Goal: Task Accomplishment & Management: Complete application form

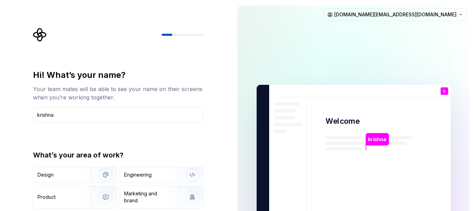
type input "krishna"
click at [196, 144] on div "Hi! What’s your name? Your team mates will be able to see your name on their sc…" at bounding box center [118, 149] width 171 height 158
click at [149, 175] on div "Engineering" at bounding box center [137, 175] width 27 height 7
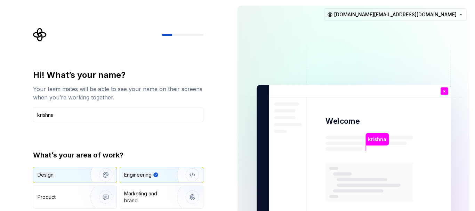
click at [69, 178] on div "Design" at bounding box center [60, 175] width 44 height 7
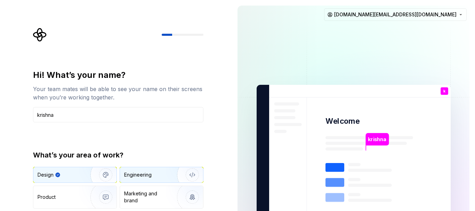
click at [150, 174] on div "Engineering" at bounding box center [137, 175] width 27 height 7
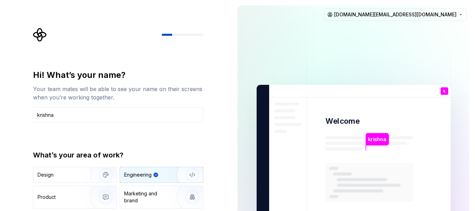
drag, startPoint x: 475, startPoint y: 29, endPoint x: 475, endPoint y: 66, distance: 37.6
click at [475, 66] on div "krishna Welcome k You T B +3 Thomas Brooke Jamie krishnalikhith.work@gmail.com" at bounding box center [353, 157] width 243 height 314
click at [178, 149] on div "Hi! What’s your name? Your team mates will be able to see your name on their sc…" at bounding box center [118, 149] width 171 height 158
click at [385, 138] on p "krishna" at bounding box center [377, 140] width 18 height 8
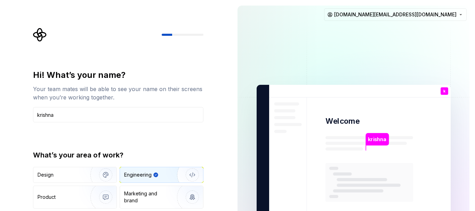
click at [385, 138] on p "krishna" at bounding box center [377, 140] width 18 height 8
click at [395, 118] on img at bounding box center [354, 157] width 282 height 329
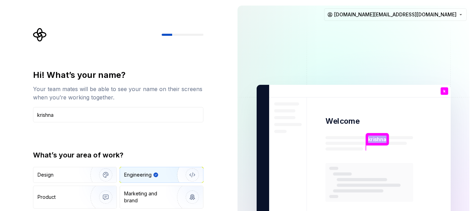
click at [395, 118] on img at bounding box center [354, 157] width 282 height 329
click at [217, 142] on div "Hi! What’s your name? Your team mates will be able to see your name on their sc…" at bounding box center [116, 157] width 232 height 314
click at [94, 174] on img "button" at bounding box center [101, 175] width 45 height 47
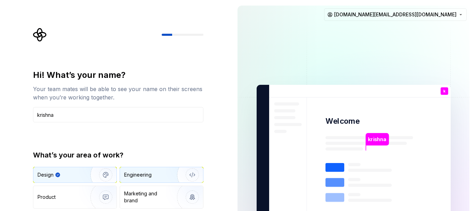
click at [161, 174] on div "Engineering" at bounding box center [151, 175] width 55 height 7
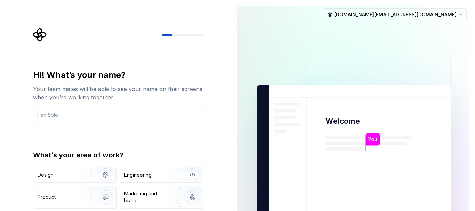
click at [158, 115] on input "text" at bounding box center [118, 114] width 171 height 15
type input "krishna"
click at [69, 177] on div "Design" at bounding box center [60, 175] width 44 height 7
type input "krishna"
click at [84, 176] on img "button" at bounding box center [101, 175] width 45 height 47
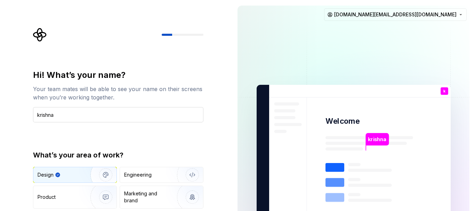
drag, startPoint x: 154, startPoint y: 137, endPoint x: 63, endPoint y: 110, distance: 95.0
click at [63, 110] on input "krishna" at bounding box center [118, 114] width 171 height 15
drag, startPoint x: 84, startPoint y: 172, endPoint x: 25, endPoint y: 139, distance: 66.9
click at [25, 139] on div "Hi! What’s your name? Your team mates will be able to see your name on their sc…" at bounding box center [116, 157] width 232 height 314
type input "krishna"
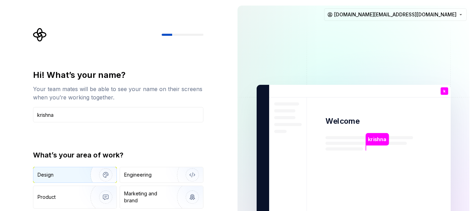
click at [57, 178] on div "Design" at bounding box center [60, 175] width 44 height 7
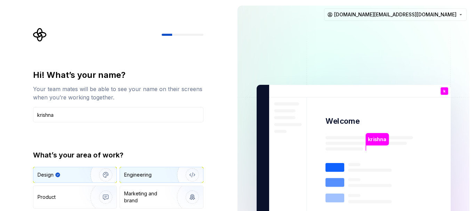
click at [142, 178] on div "Engineering" at bounding box center [137, 175] width 27 height 7
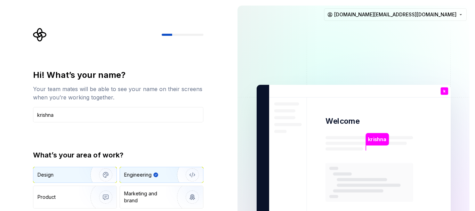
click at [89, 177] on img "button" at bounding box center [101, 175] width 45 height 47
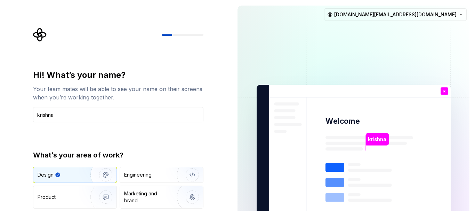
type button "Design"
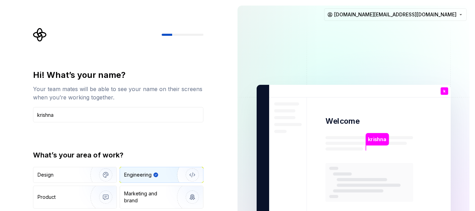
type button "Engineering"
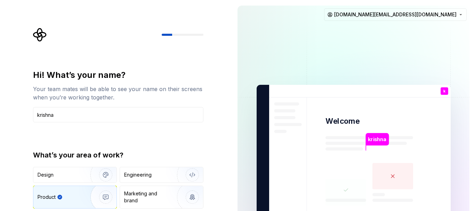
type button "Product"
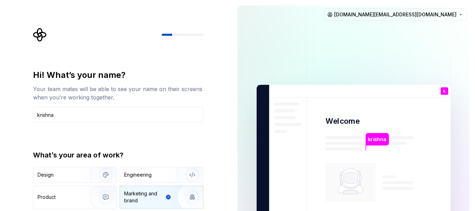
type button "Brand"
type button "Other"
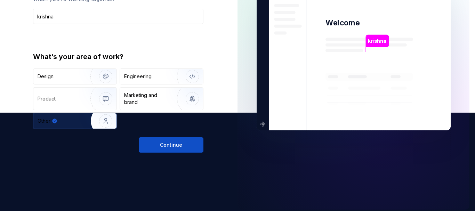
scroll to position [103, 0]
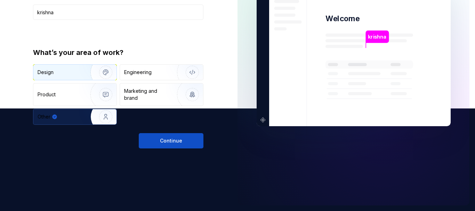
click at [61, 70] on div "Design" at bounding box center [60, 72] width 44 height 7
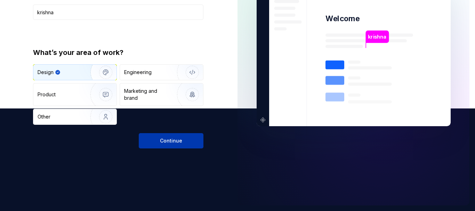
click at [169, 139] on span "Continue" at bounding box center [171, 140] width 22 height 7
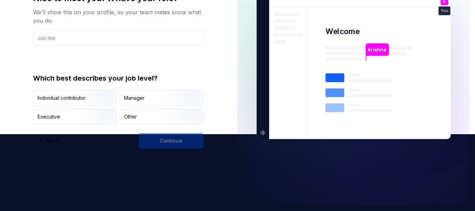
scroll to position [77, 0]
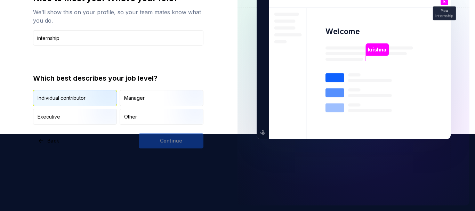
type input "internship"
click at [94, 94] on img "button" at bounding box center [100, 107] width 45 height 47
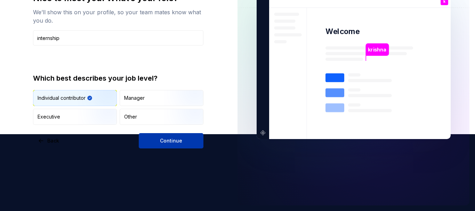
click at [186, 140] on button "Continue" at bounding box center [171, 140] width 65 height 15
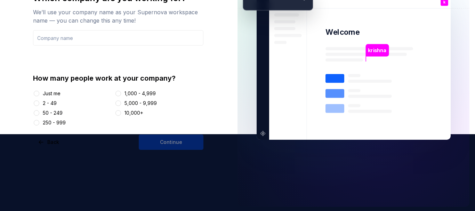
scroll to position [78, 0]
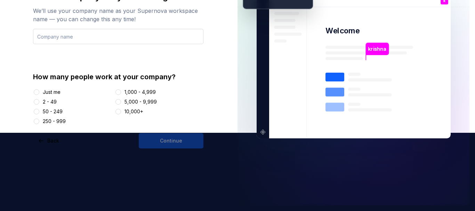
click at [94, 39] on input "text" at bounding box center [118, 36] width 171 height 15
type input "NA"
click at [57, 94] on div "Just me" at bounding box center [52, 92] width 18 height 7
click at [39, 94] on button "Just me" at bounding box center [37, 92] width 6 height 6
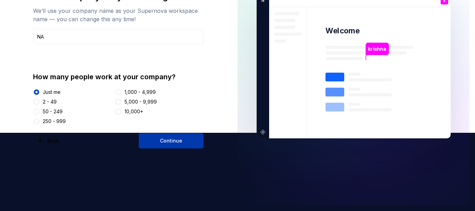
click at [149, 135] on button "Continue" at bounding box center [171, 140] width 65 height 15
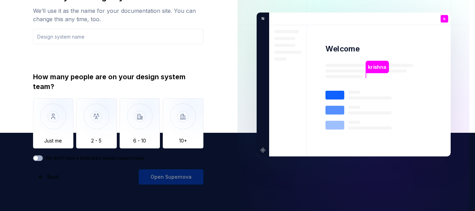
scroll to position [112, 0]
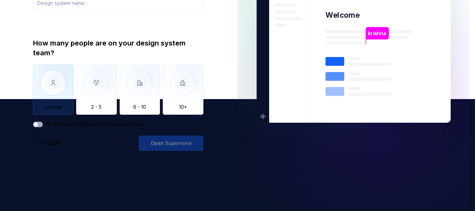
click at [54, 100] on img "button" at bounding box center [53, 88] width 41 height 47
click at [147, 8] on input "text" at bounding box center [118, 2] width 171 height 15
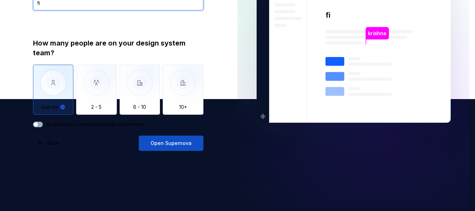
type input "f"
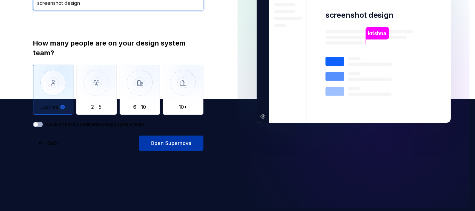
type input "screenshot design"
click at [186, 141] on span "Open Supernova" at bounding box center [171, 143] width 41 height 7
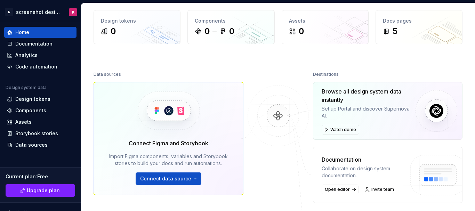
scroll to position [32, 0]
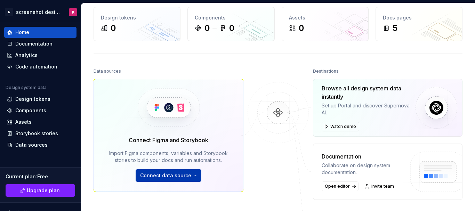
click at [178, 178] on span "Connect data source" at bounding box center [165, 175] width 51 height 7
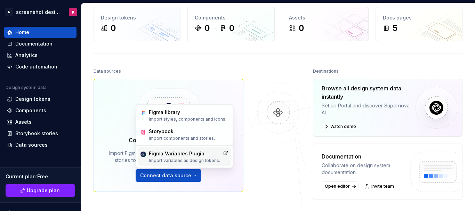
click at [204, 151] on div "Figma Variables Plugin" at bounding box center [184, 153] width 71 height 7
